Goal: Task Accomplishment & Management: Manage account settings

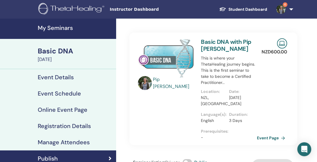
click at [68, 77] on h4 "Event Details" at bounding box center [56, 77] width 36 height 7
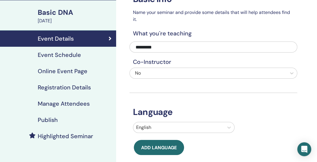
scroll to position [36, 0]
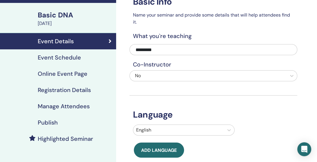
click at [78, 107] on h4 "Manage Attendees" at bounding box center [64, 106] width 52 height 7
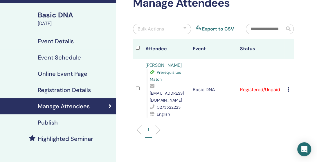
click at [69, 90] on h4 "Registration Details" at bounding box center [64, 89] width 53 height 7
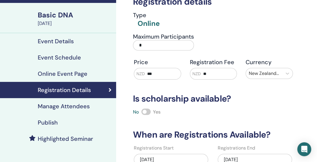
click at [147, 47] on input "*" at bounding box center [163, 45] width 61 height 10
type input "*"
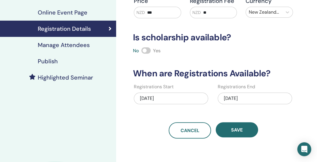
scroll to position [152, 0]
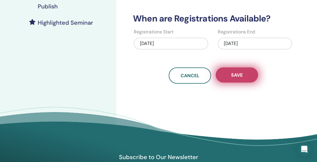
type input "*"
click at [238, 75] on span "Save" at bounding box center [237, 75] width 12 height 6
click at [231, 76] on span "Save" at bounding box center [237, 75] width 12 height 6
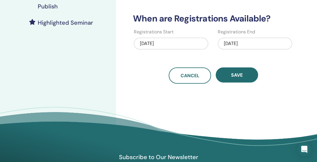
click at [227, 42] on div "[DATE]" at bounding box center [255, 44] width 74 height 12
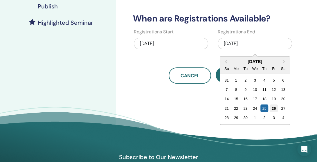
click at [274, 107] on div "26" at bounding box center [273, 108] width 8 height 8
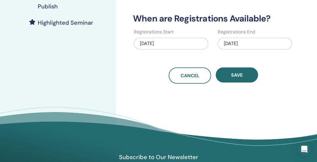
click at [234, 44] on div "[DATE]" at bounding box center [255, 44] width 74 height 12
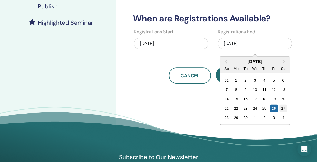
click at [281, 106] on div "27" at bounding box center [283, 108] width 8 height 8
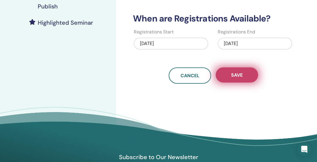
click at [235, 76] on span "Save" at bounding box center [237, 75] width 12 height 6
click at [232, 73] on span "Save" at bounding box center [237, 75] width 12 height 6
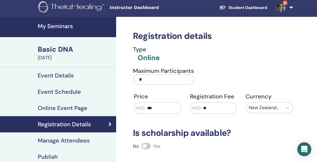
scroll to position [0, 0]
